Goal: Transaction & Acquisition: Download file/media

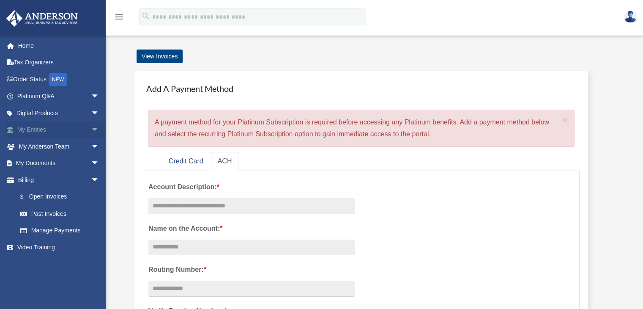
click at [48, 127] on link "My Entities arrow_drop_down" at bounding box center [59, 129] width 106 height 17
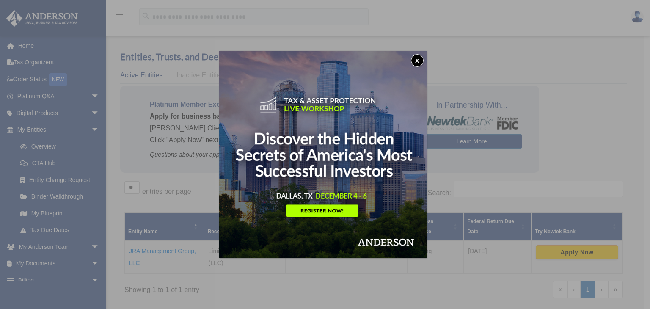
click at [420, 58] on button "x" at bounding box center [417, 60] width 13 height 13
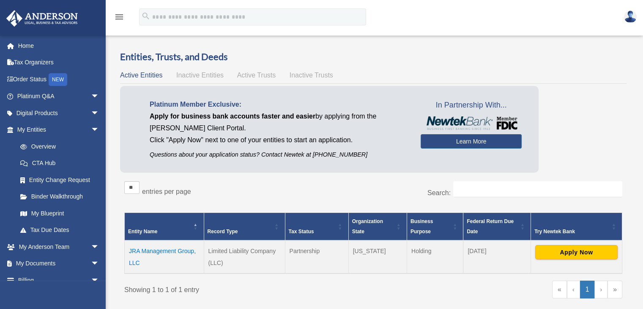
click at [172, 247] on td "JRA Management Group, LLC" at bounding box center [165, 256] width 80 height 33
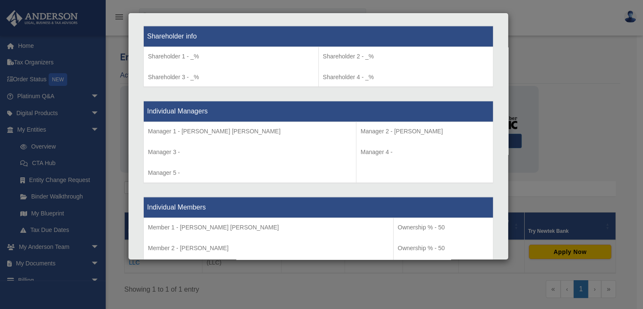
scroll to position [875, 0]
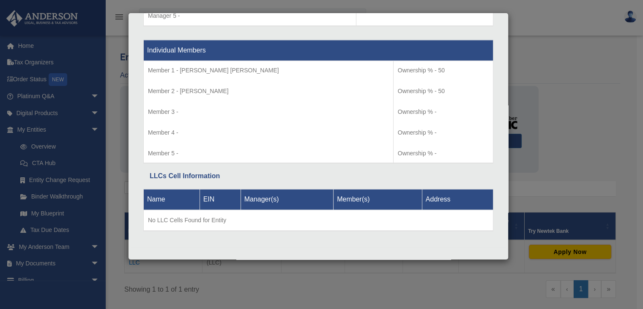
click at [599, 127] on div "Details × Articles Sent Organizational Date" at bounding box center [321, 154] width 643 height 309
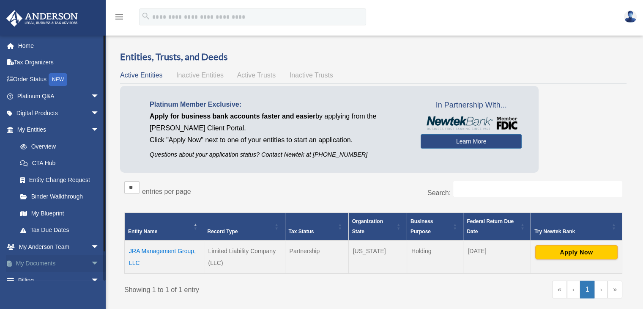
click at [29, 261] on link "My Documents arrow_drop_down" at bounding box center [59, 263] width 106 height 17
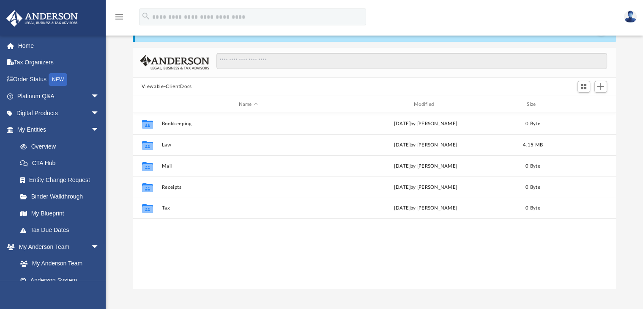
scroll to position [33, 0]
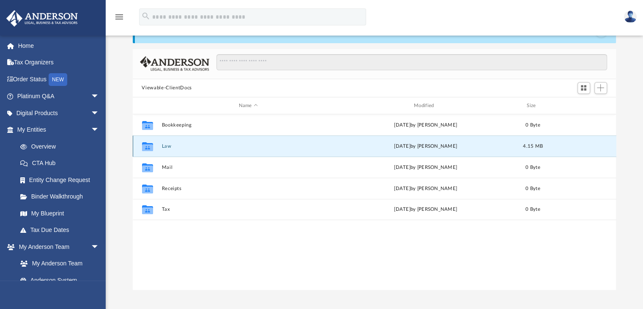
click at [169, 143] on button "Law" at bounding box center [248, 145] width 173 height 5
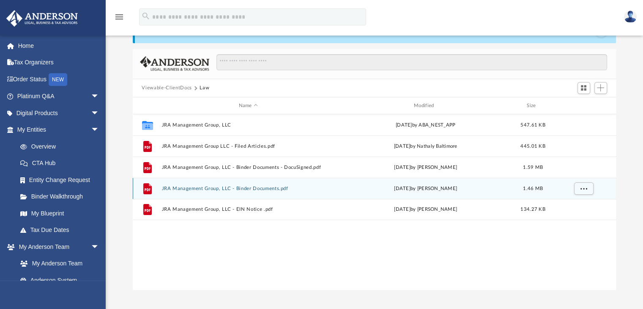
click at [217, 185] on div "File JRA Management Group, LLC - Binder Documents.pdf Tue Jul 15 2025 by Mya Fo…" at bounding box center [375, 188] width 484 height 21
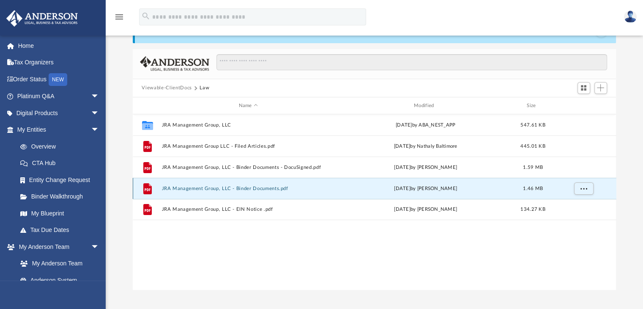
click at [209, 188] on button "JRA Management Group, LLC - Binder Documents.pdf" at bounding box center [248, 188] width 173 height 5
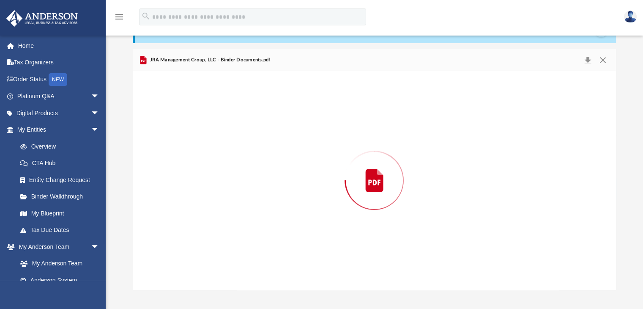
click at [209, 188] on div "Preview" at bounding box center [375, 180] width 484 height 218
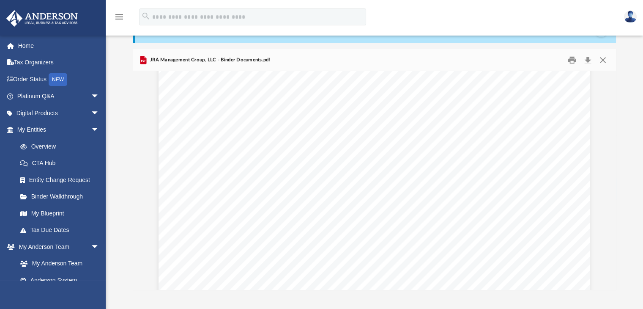
scroll to position [0, 0]
click at [586, 61] on button "Download" at bounding box center [588, 59] width 15 height 13
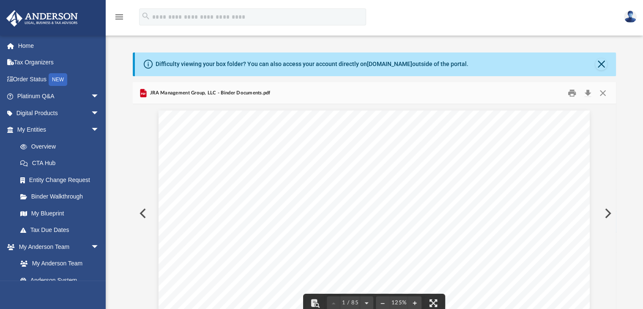
click at [141, 214] on button "Preview" at bounding box center [142, 213] width 19 height 24
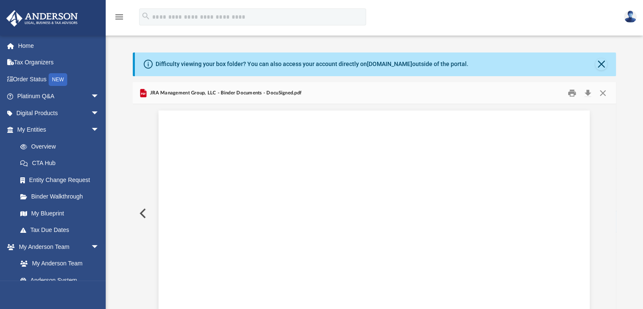
scroll to position [14, 0]
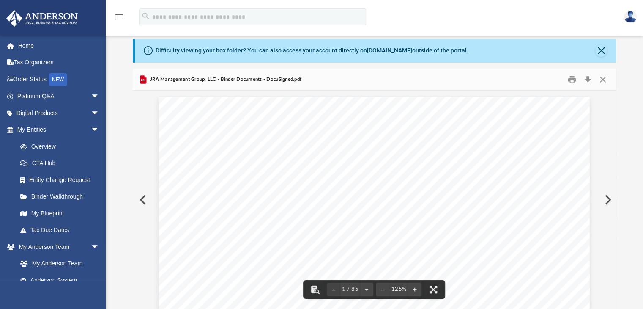
click at [141, 198] on button "Preview" at bounding box center [142, 200] width 19 height 24
click at [590, 77] on button "Download" at bounding box center [588, 79] width 15 height 13
click at [608, 201] on button "Preview" at bounding box center [607, 200] width 19 height 24
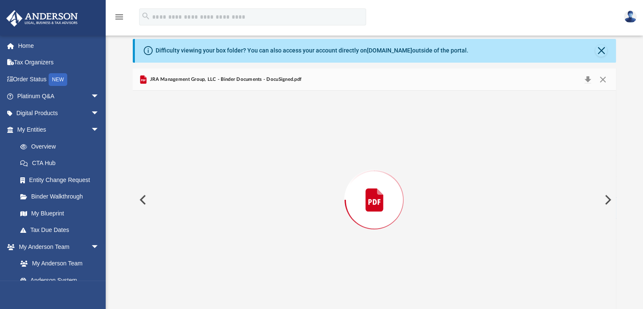
click at [608, 201] on button "Preview" at bounding box center [607, 200] width 19 height 24
click at [607, 197] on button "Preview" at bounding box center [607, 200] width 19 height 24
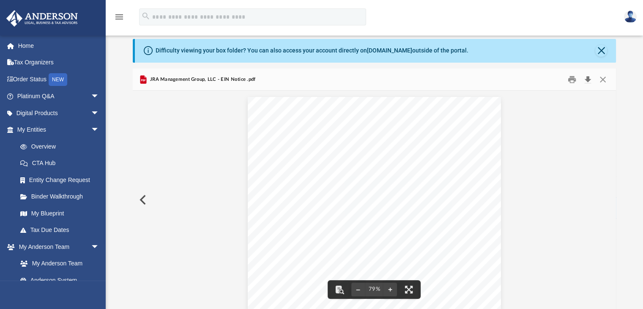
click at [587, 80] on button "Download" at bounding box center [588, 79] width 15 height 13
